Goal: Task Accomplishment & Management: Manage account settings

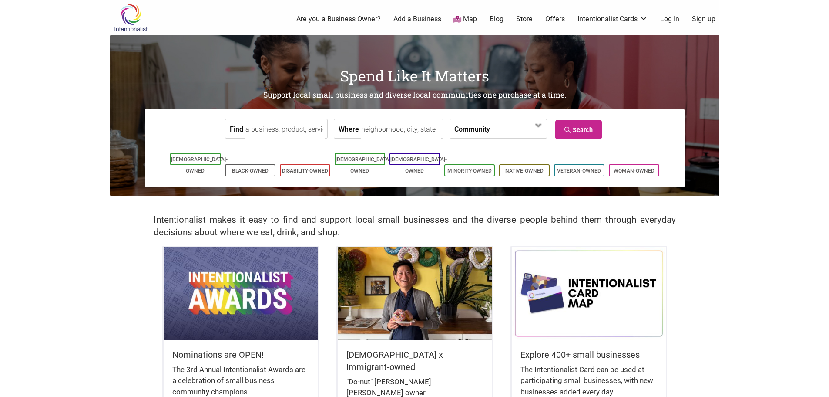
click at [679, 21] on link "Log In" at bounding box center [669, 19] width 19 height 10
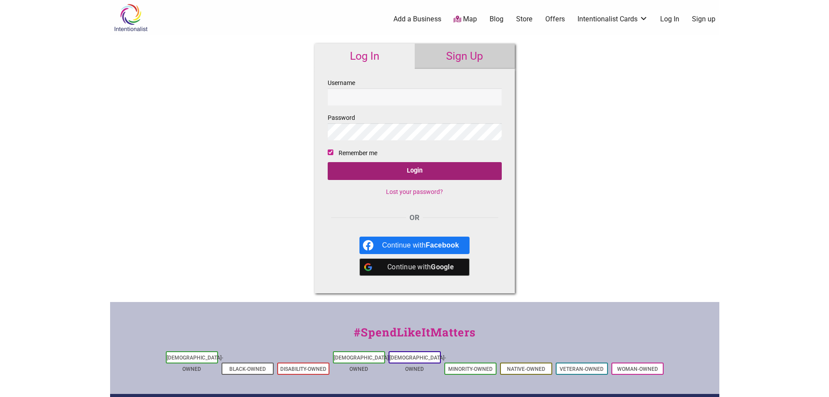
type input "info@salvadoreanbakery.com"
click at [387, 170] on input "Login" at bounding box center [415, 171] width 174 height 18
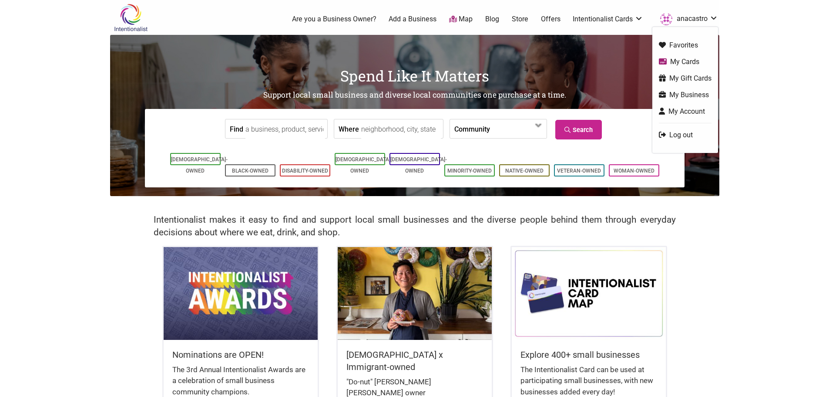
click at [702, 16] on link "anacastro" at bounding box center [687, 19] width 62 height 16
click at [683, 110] on link "My Account" at bounding box center [685, 111] width 53 height 10
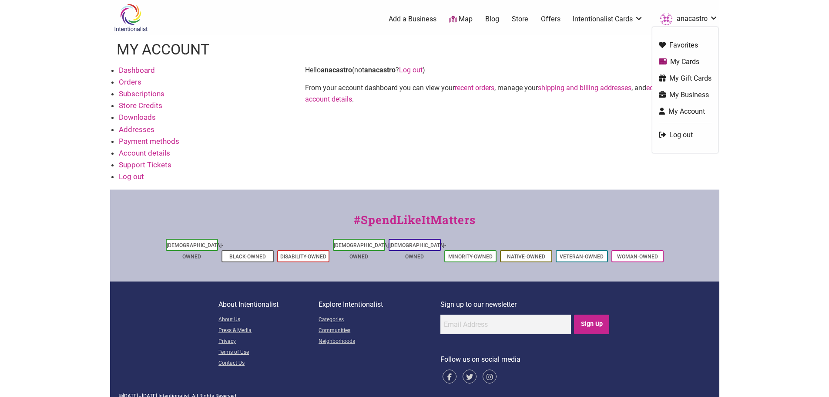
click at [696, 20] on link "anacastro" at bounding box center [687, 19] width 62 height 16
click at [686, 91] on link "My Business" at bounding box center [685, 95] width 53 height 10
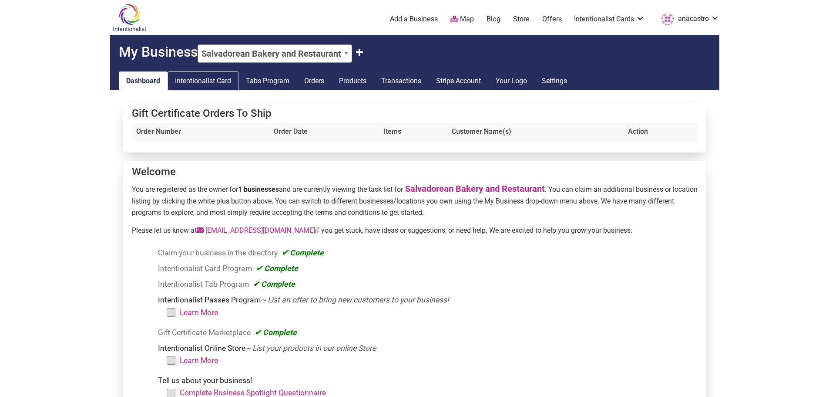
click at [216, 84] on link "Intentionalist Card" at bounding box center [203, 80] width 71 height 19
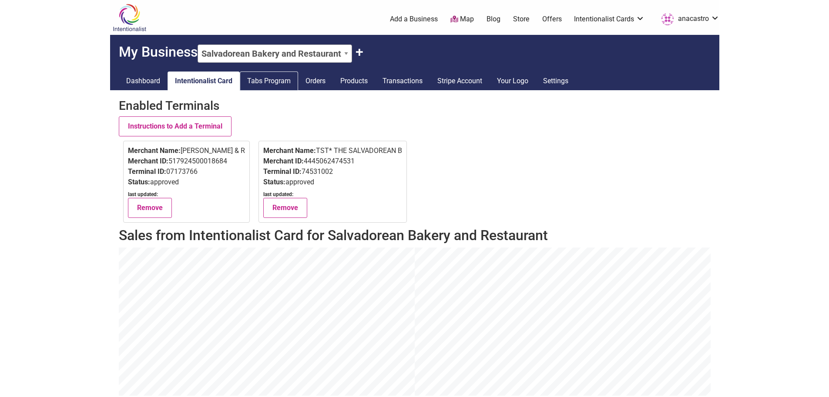
click at [266, 81] on link "Tabs Program" at bounding box center [269, 80] width 58 height 19
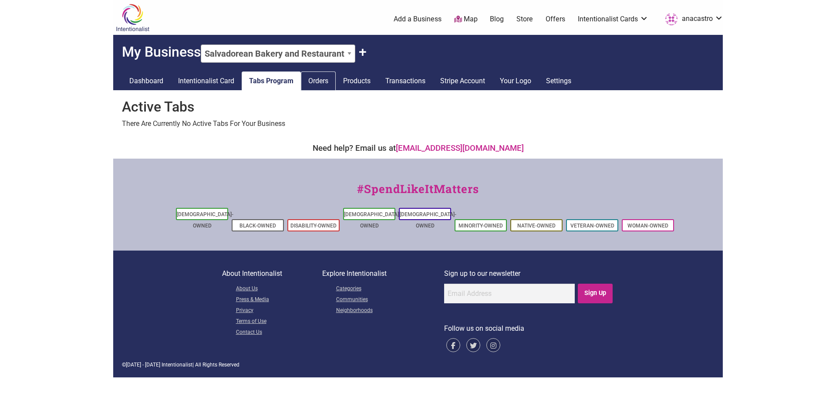
click at [319, 77] on link "Orders" at bounding box center [318, 80] width 35 height 19
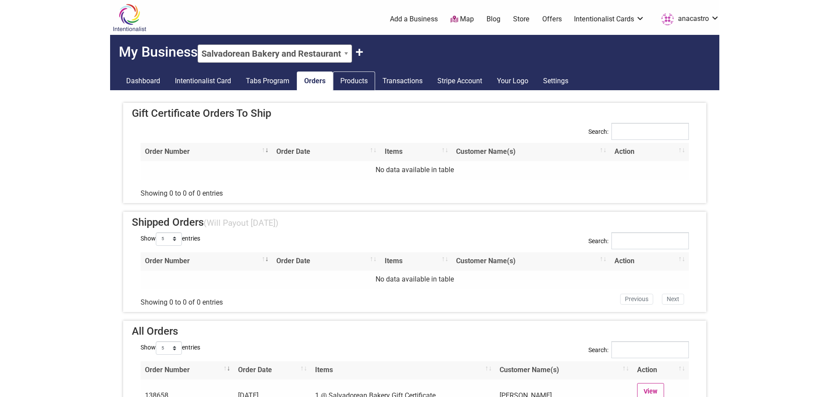
click at [359, 81] on link "Products" at bounding box center [354, 80] width 42 height 19
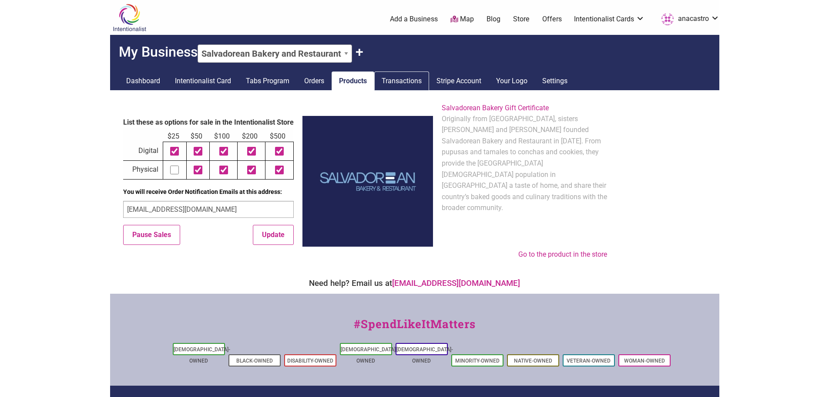
click at [391, 81] on link "Transactions" at bounding box center [401, 80] width 55 height 19
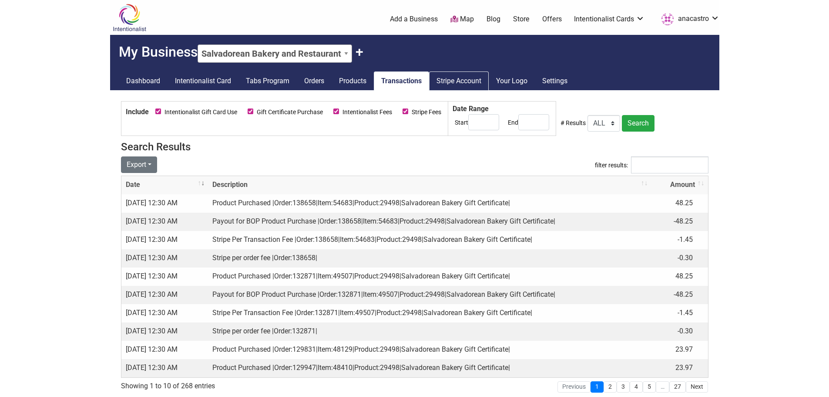
click at [478, 89] on link "Stripe Account" at bounding box center [459, 80] width 60 height 19
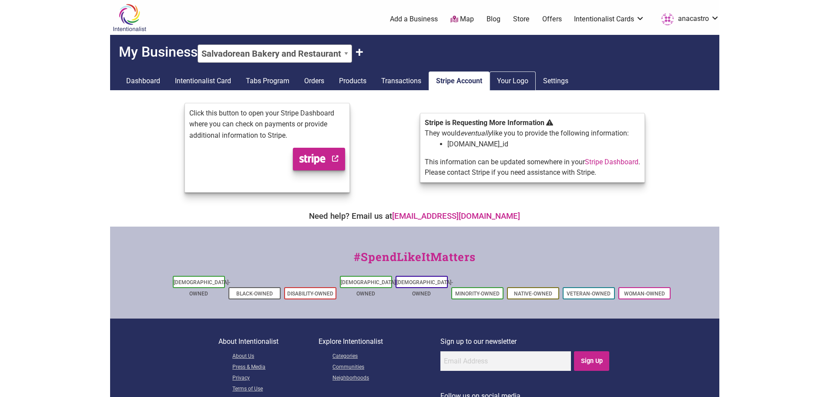
click at [502, 84] on link "Your Logo" at bounding box center [513, 80] width 46 height 19
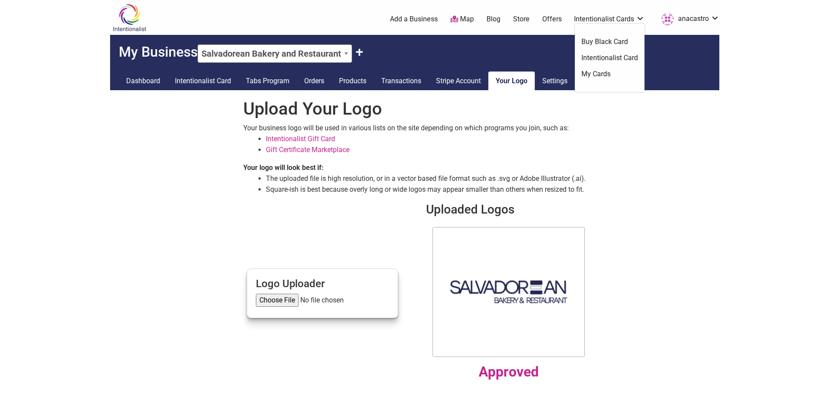
click at [674, 145] on div "Upload Your Logo Your business logo will be used in various lists on the site d…" at bounding box center [414, 241] width 609 height 303
